Goal: Check status: Check status

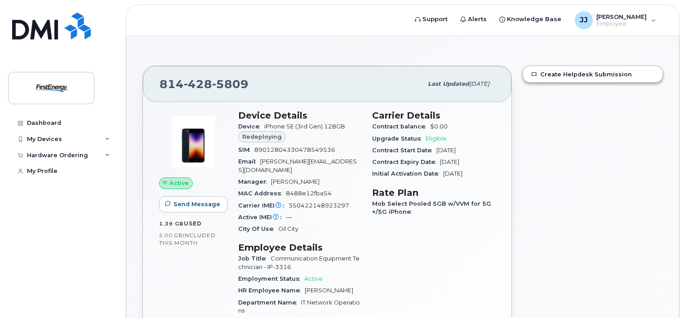
scroll to position [61, 0]
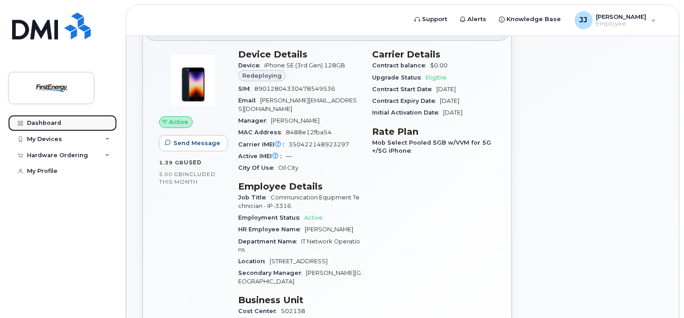
click at [42, 122] on div "Dashboard" at bounding box center [44, 123] width 34 height 7
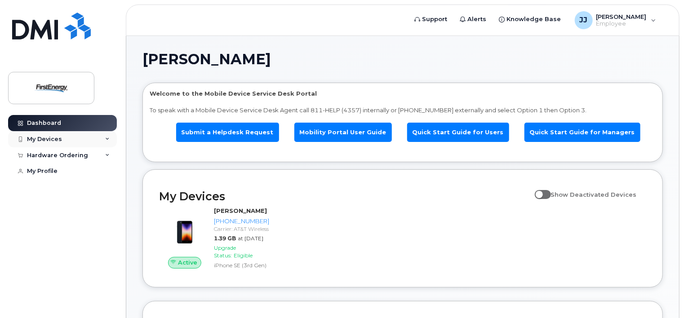
click at [58, 138] on div "My Devices" at bounding box center [44, 139] width 35 height 7
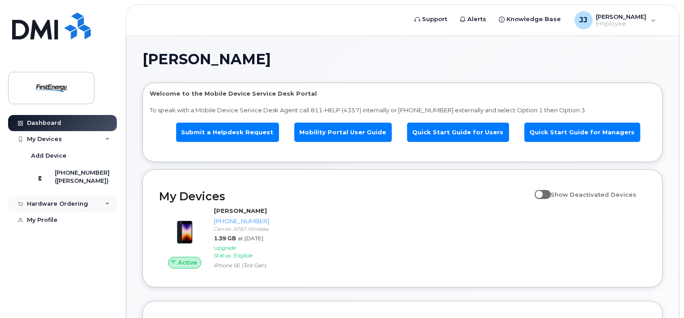
click at [67, 208] on div "Hardware Ordering" at bounding box center [57, 203] width 61 height 7
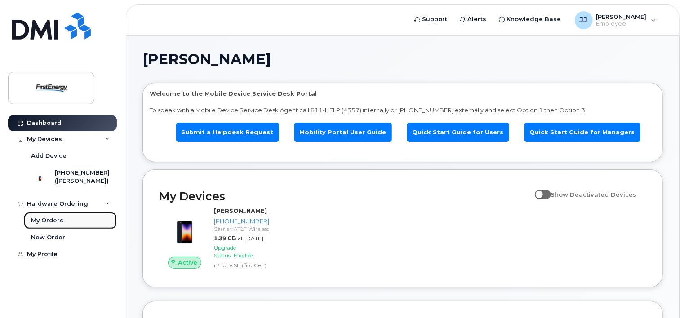
click at [49, 224] on div "My Orders" at bounding box center [47, 221] width 32 height 8
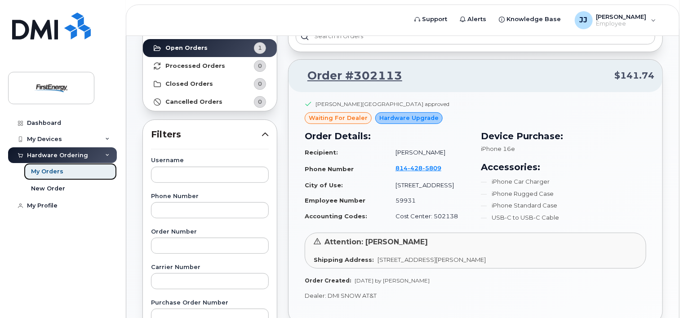
scroll to position [65, 0]
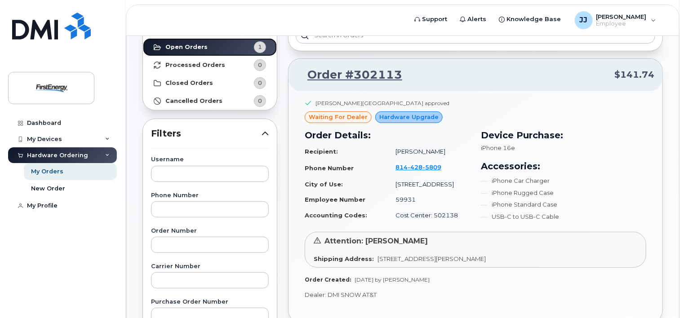
click at [198, 47] on strong "Open Orders" at bounding box center [186, 47] width 42 height 7
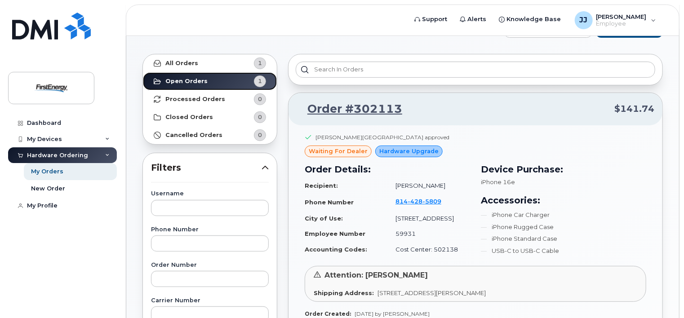
scroll to position [0, 0]
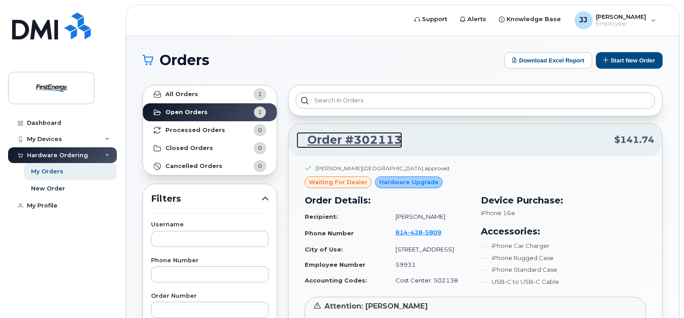
click at [340, 140] on link "Order #302113" at bounding box center [350, 140] width 106 height 16
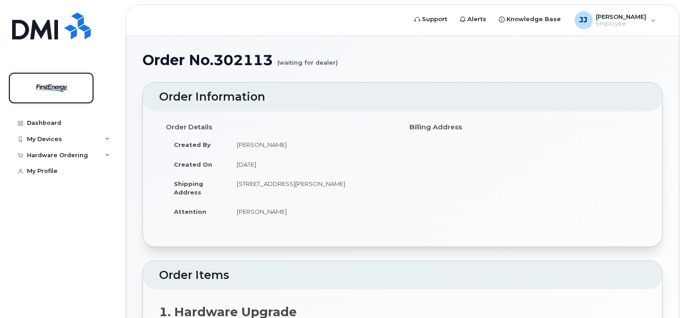
click at [54, 77] on img at bounding box center [51, 88] width 69 height 26
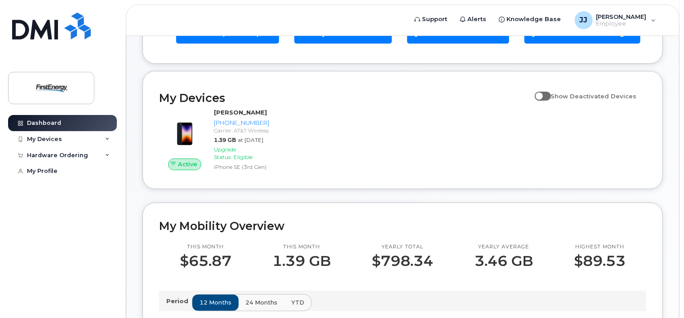
scroll to position [99, 0]
click at [52, 142] on div "My Devices" at bounding box center [44, 139] width 35 height 7
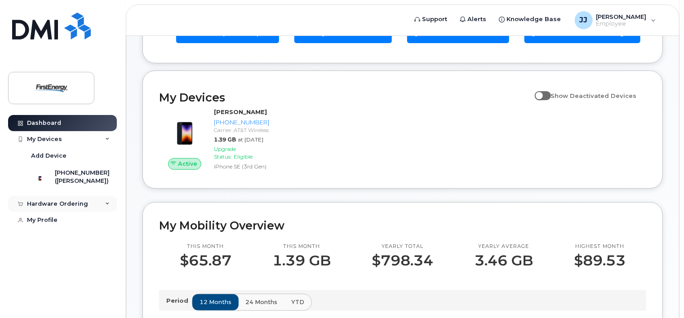
click at [66, 207] on div "Hardware Ordering" at bounding box center [57, 203] width 61 height 7
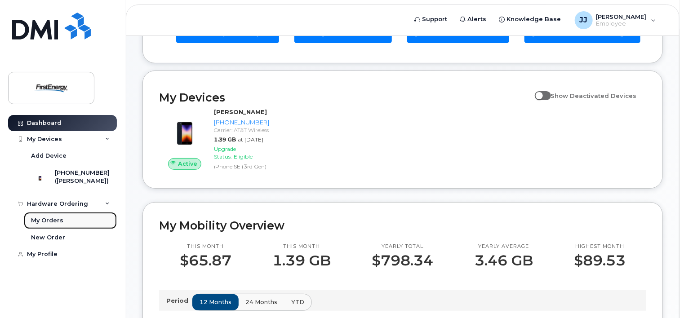
click at [42, 225] on div "My Orders" at bounding box center [47, 221] width 32 height 8
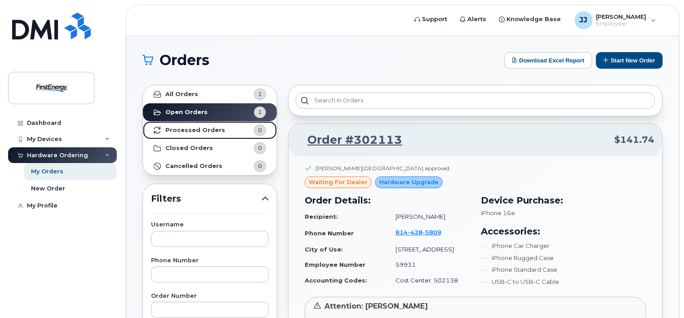
click at [245, 127] on span "0" at bounding box center [252, 130] width 27 height 12
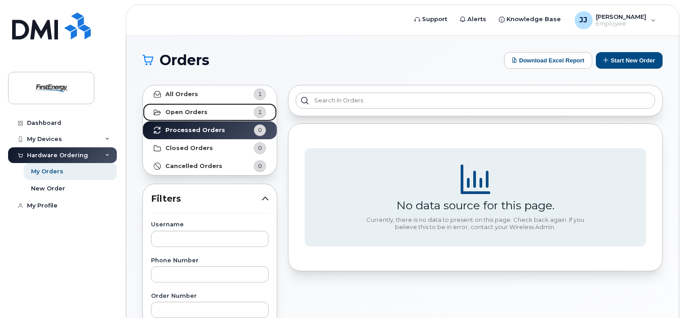
click at [234, 112] on link "Open Orders 1" at bounding box center [210, 112] width 134 height 18
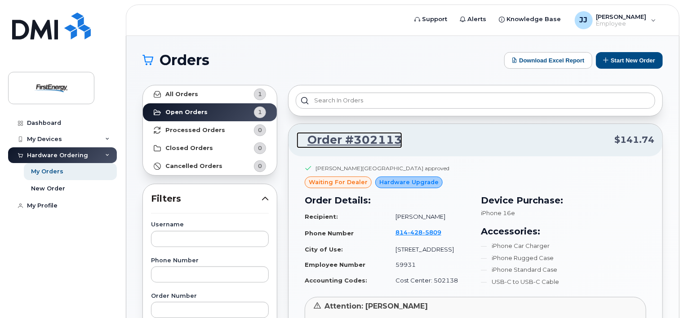
click at [340, 140] on link "Order #302113" at bounding box center [350, 140] width 106 height 16
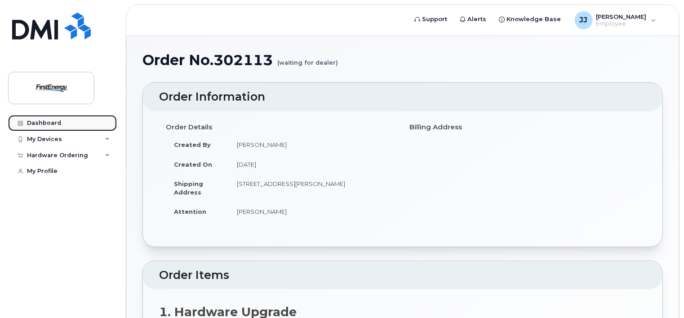
click at [36, 121] on div "Dashboard" at bounding box center [44, 123] width 34 height 7
